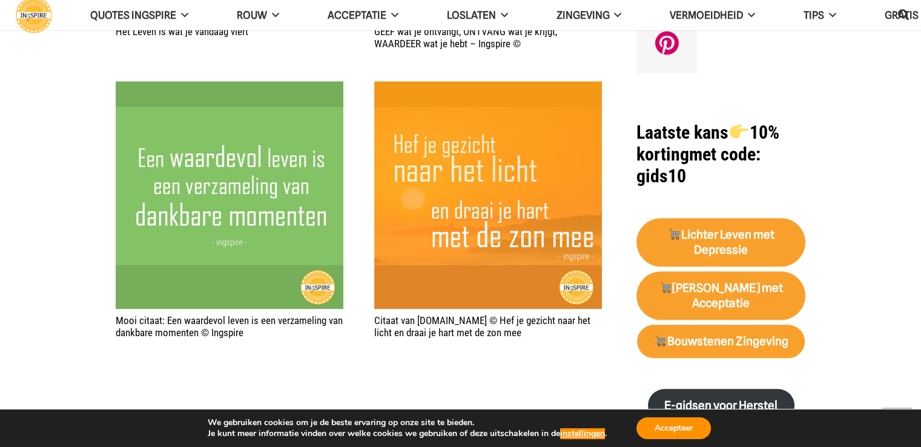
scroll to position [1151, 0]
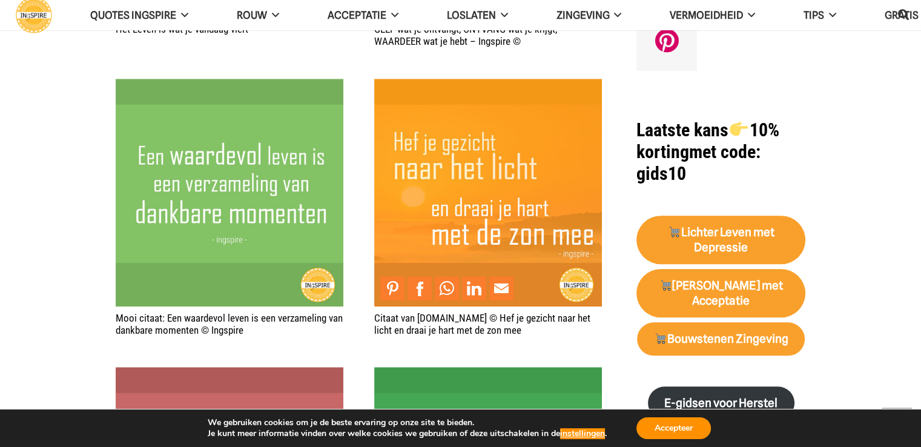
click at [528, 216] on img "Citaat van Ingspire.nl © Hef je gezicht naar het licht en draai je hart met de …" at bounding box center [488, 193] width 228 height 228
